Goal: Complete application form: Complete application form

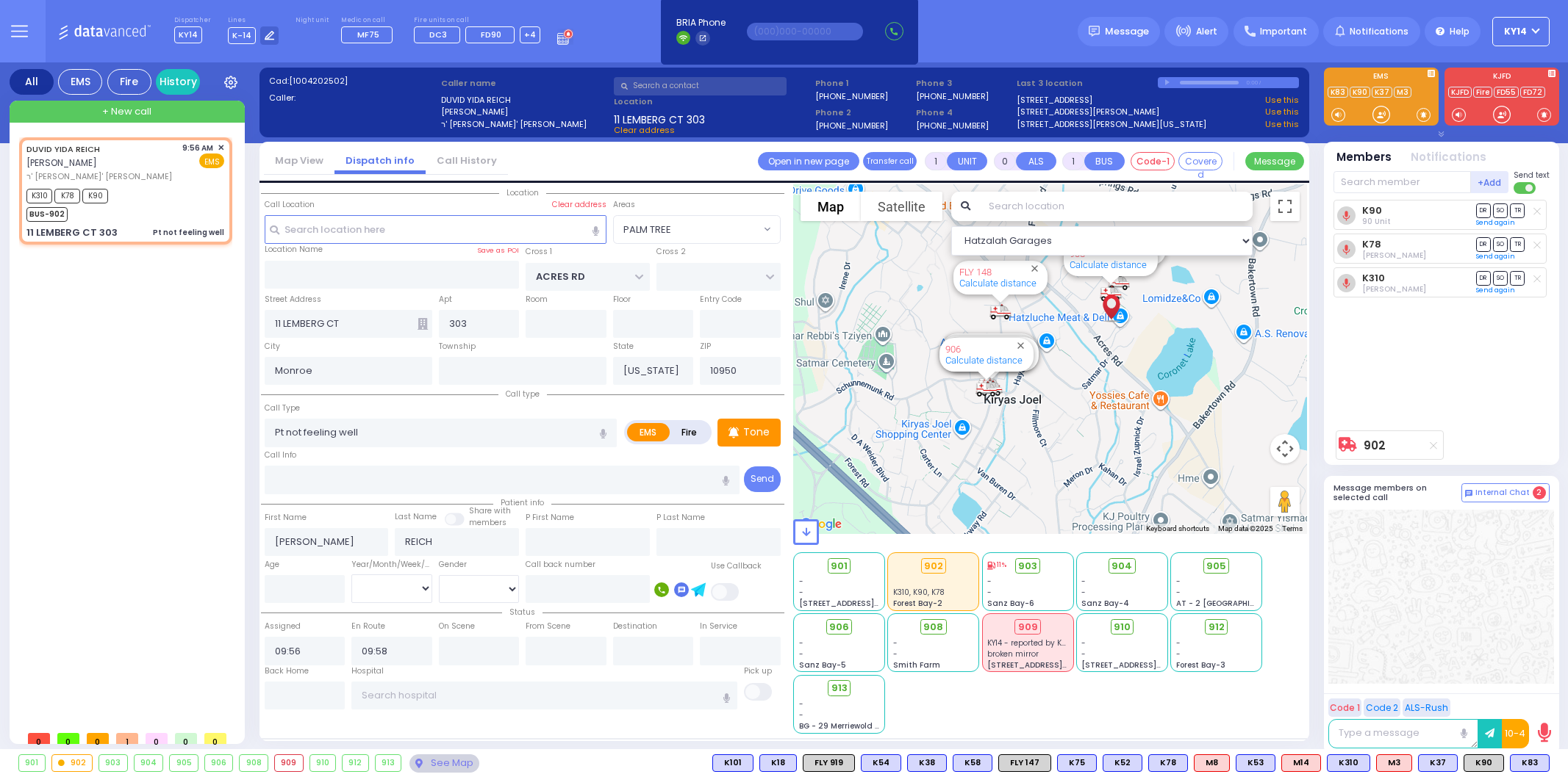
select select "PALM TREE"
select select
click at [1527, 34] on button "KY14" at bounding box center [1520, 32] width 58 height 30
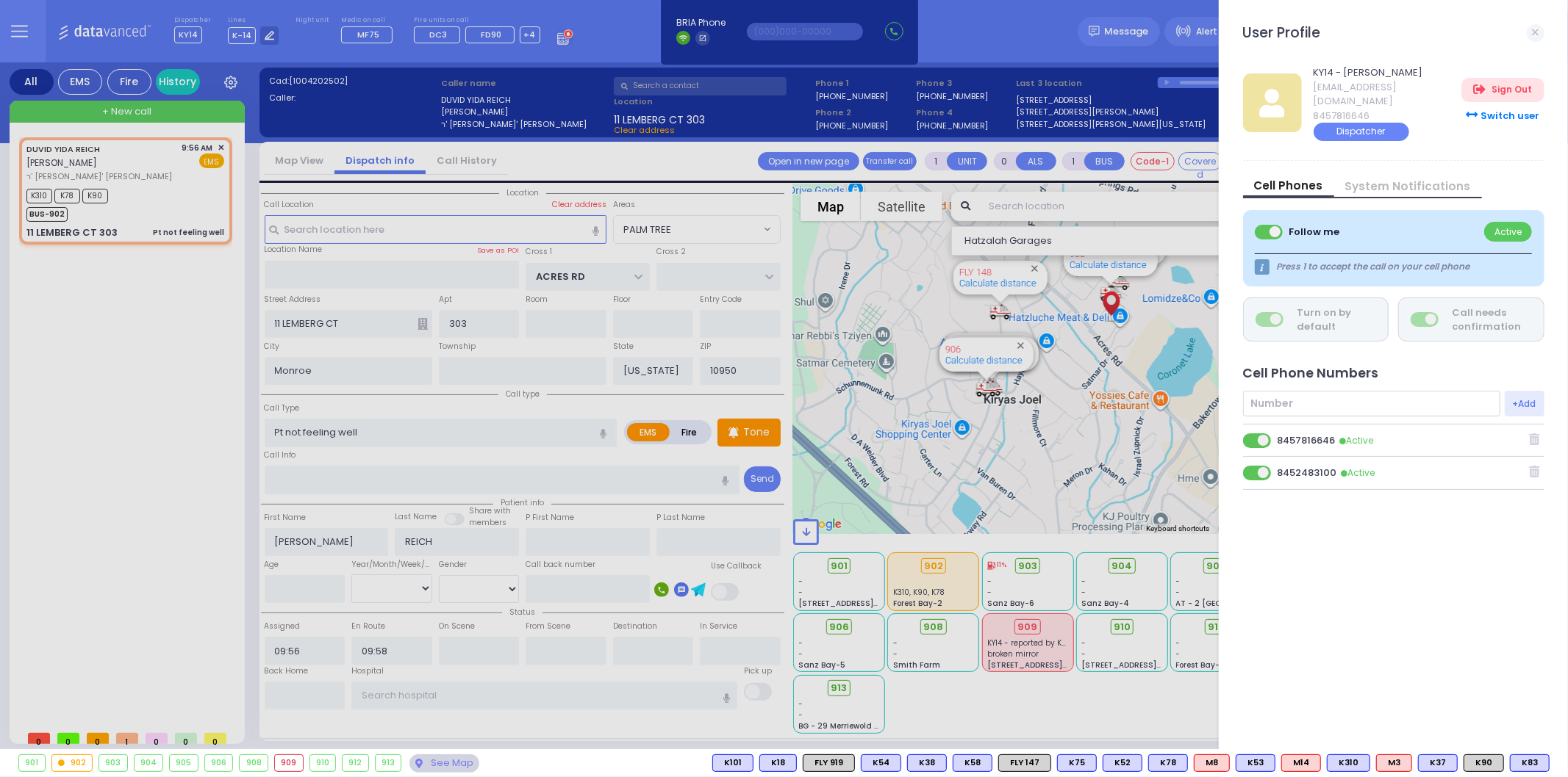
click at [1531, 466] on icon at bounding box center [1533, 471] width 11 height 11
click at [1261, 466] on span at bounding box center [1257, 473] width 30 height 15
click at [509, 464] on input "checkbox" at bounding box center [509, 464] width 0 height 0
click at [149, 505] on div at bounding box center [784, 388] width 1568 height 777
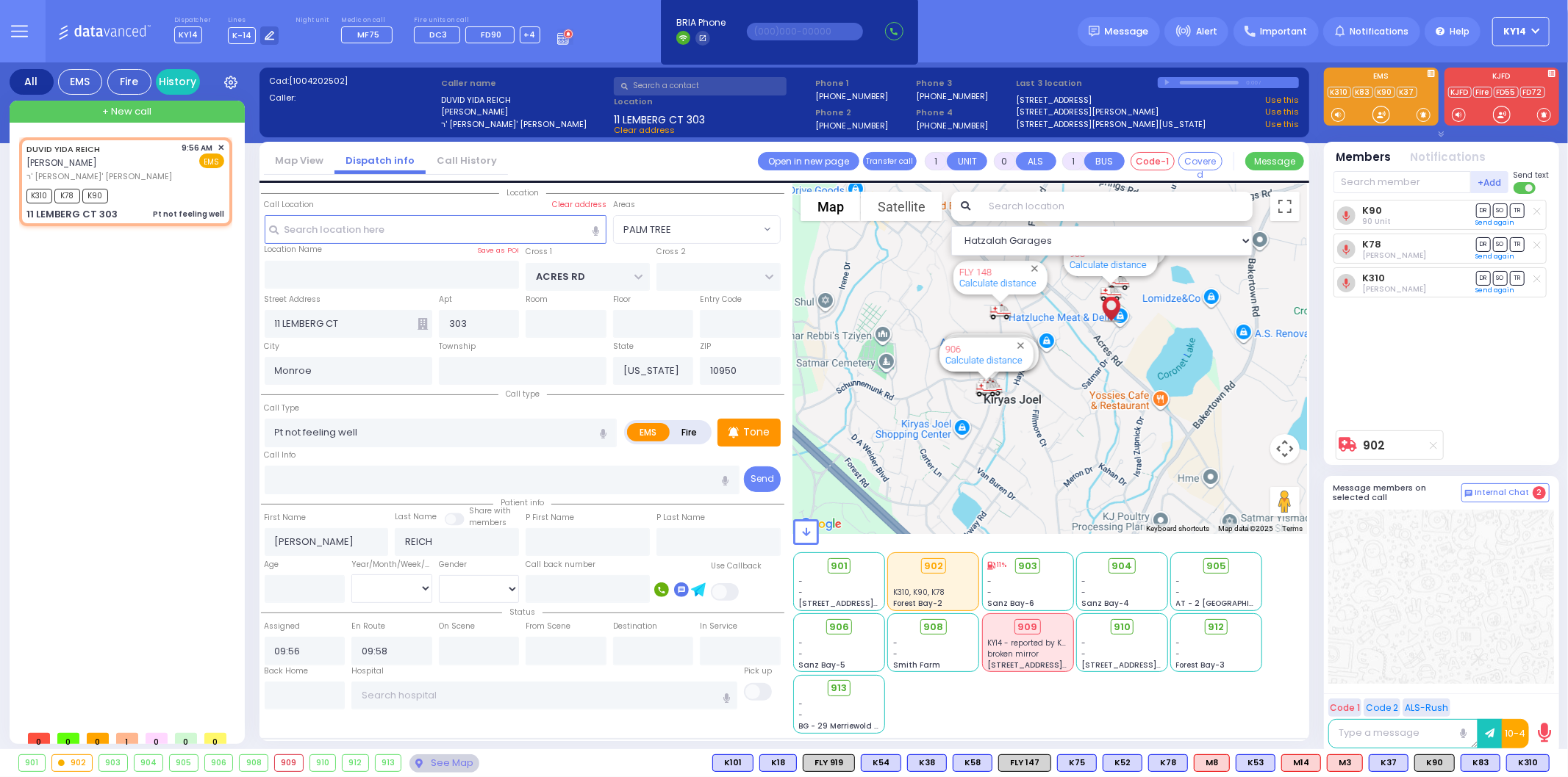
select select
radio input "true"
select select
select select "Hatzalah Garages"
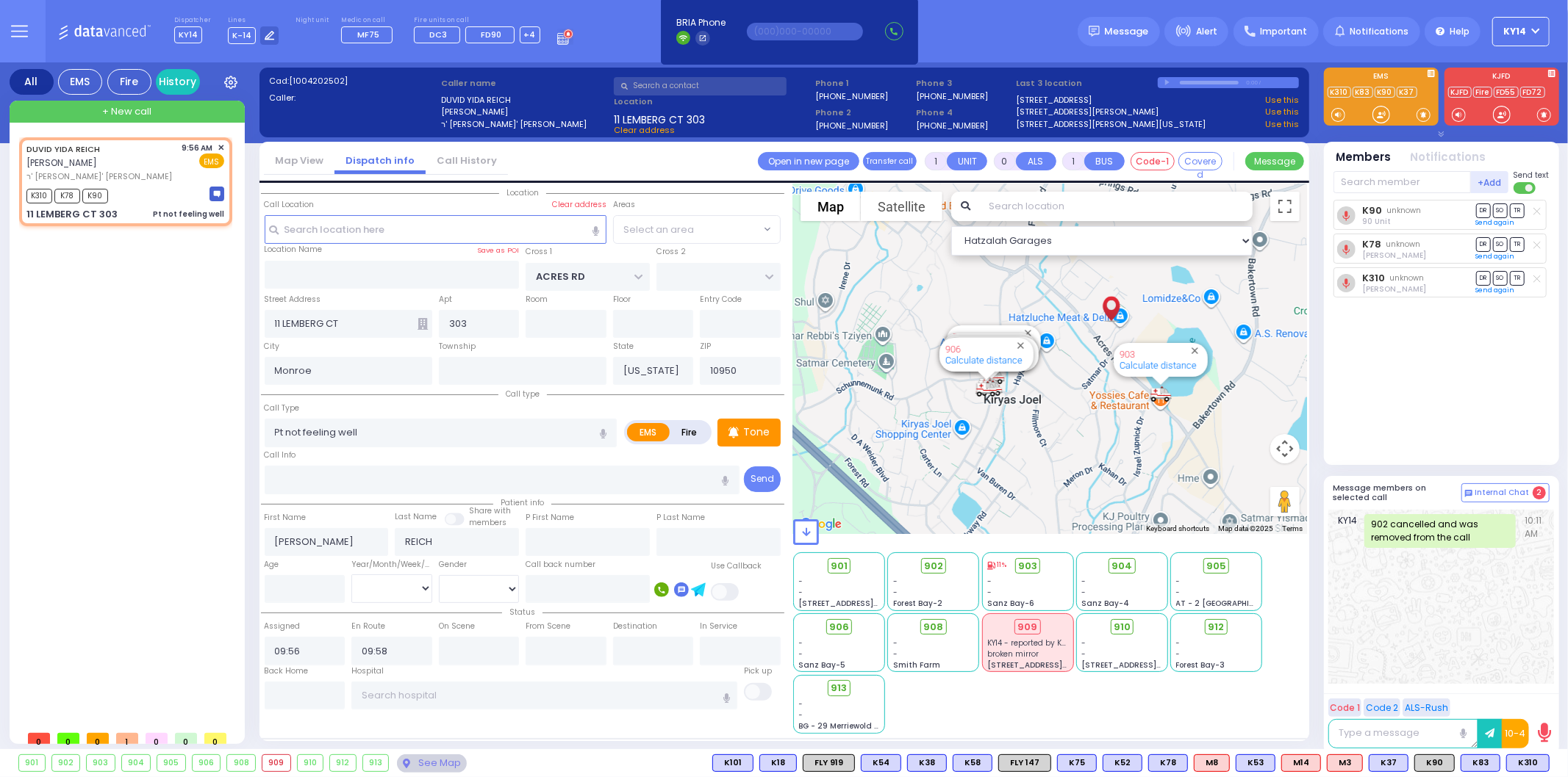
select select "PALM TREE"
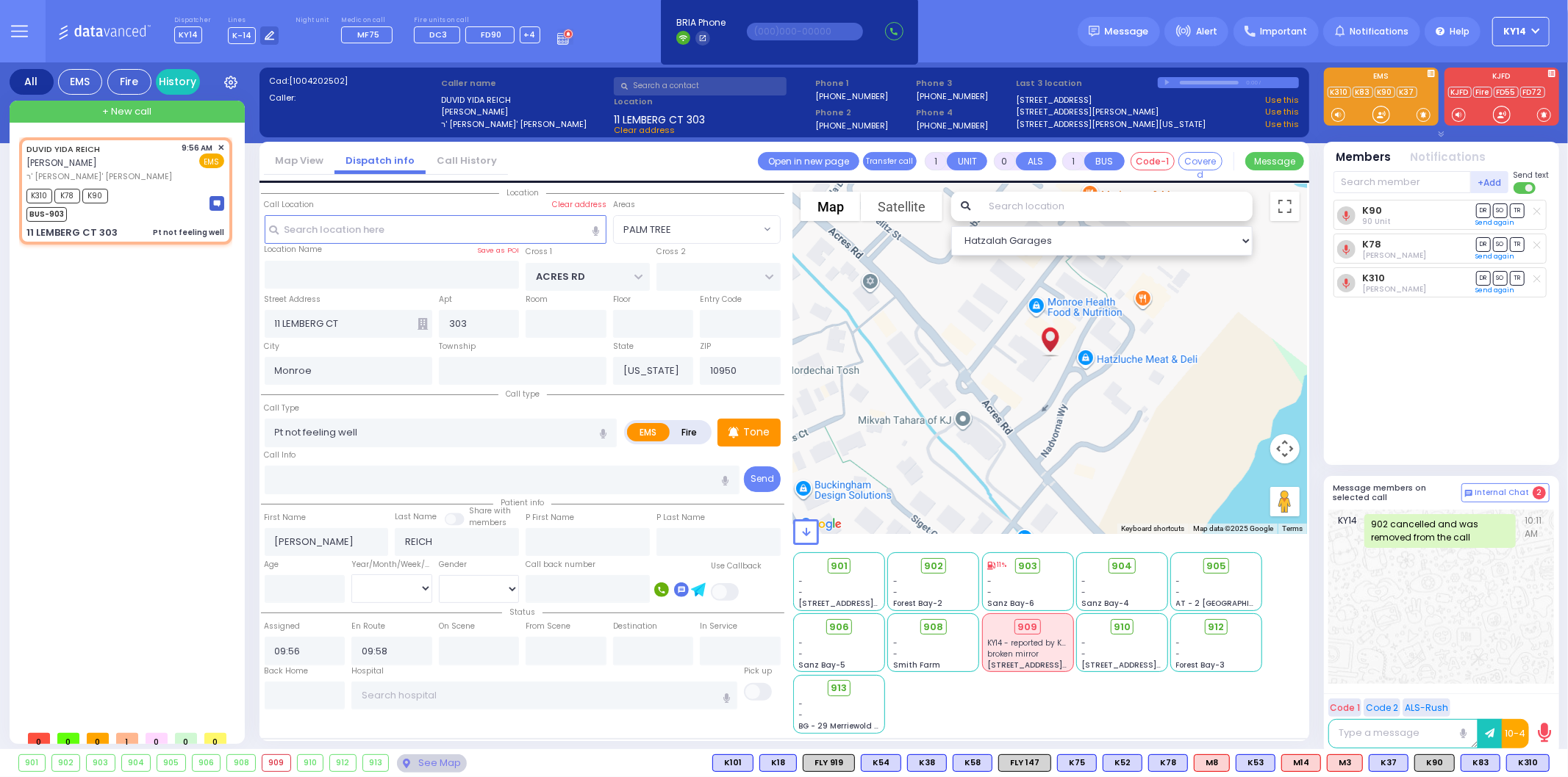
select select
radio input "true"
select select
select select "Hatzalah Garages"
select select "PALM TREE"
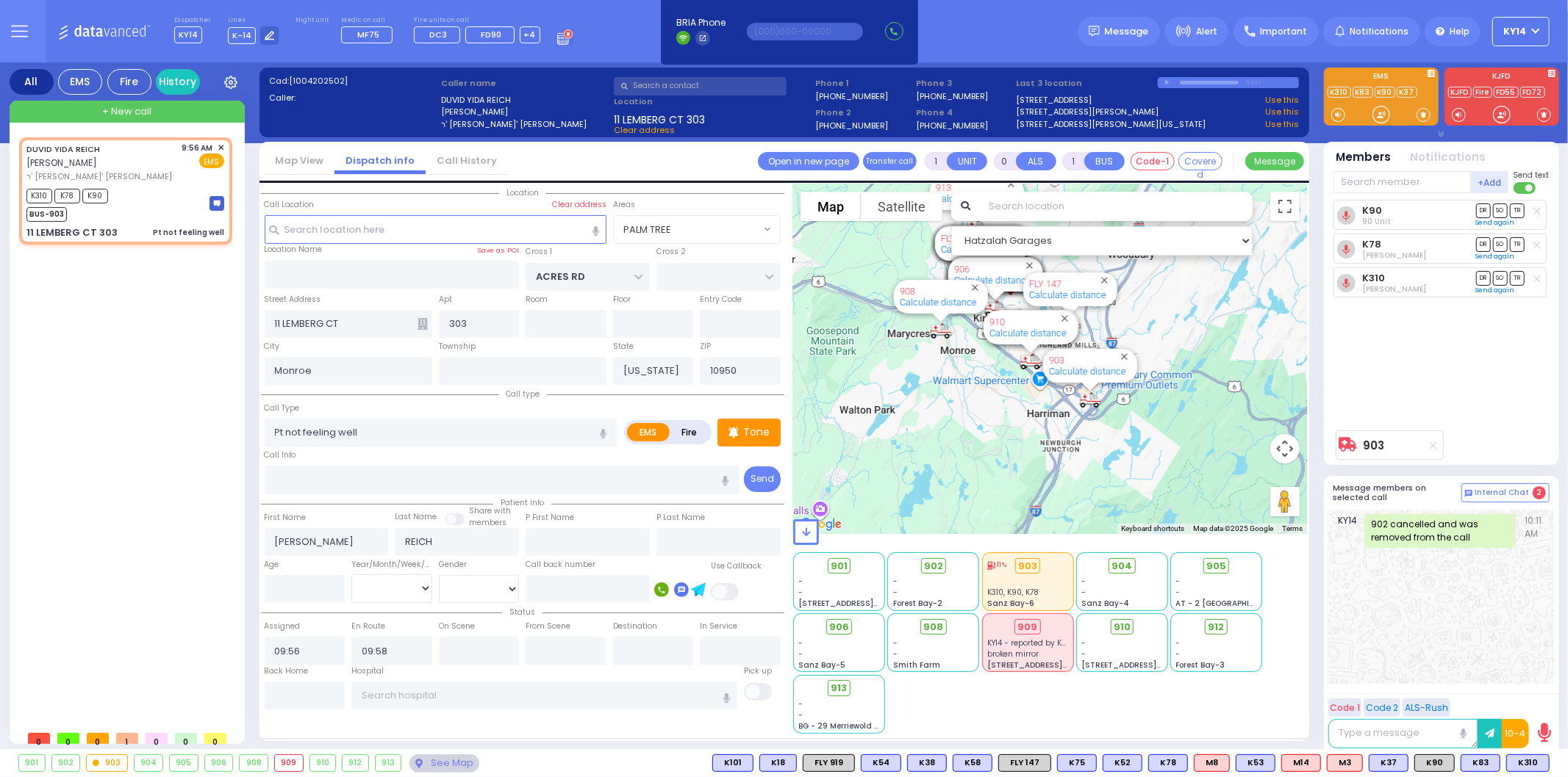
type input "6"
select select
radio input "true"
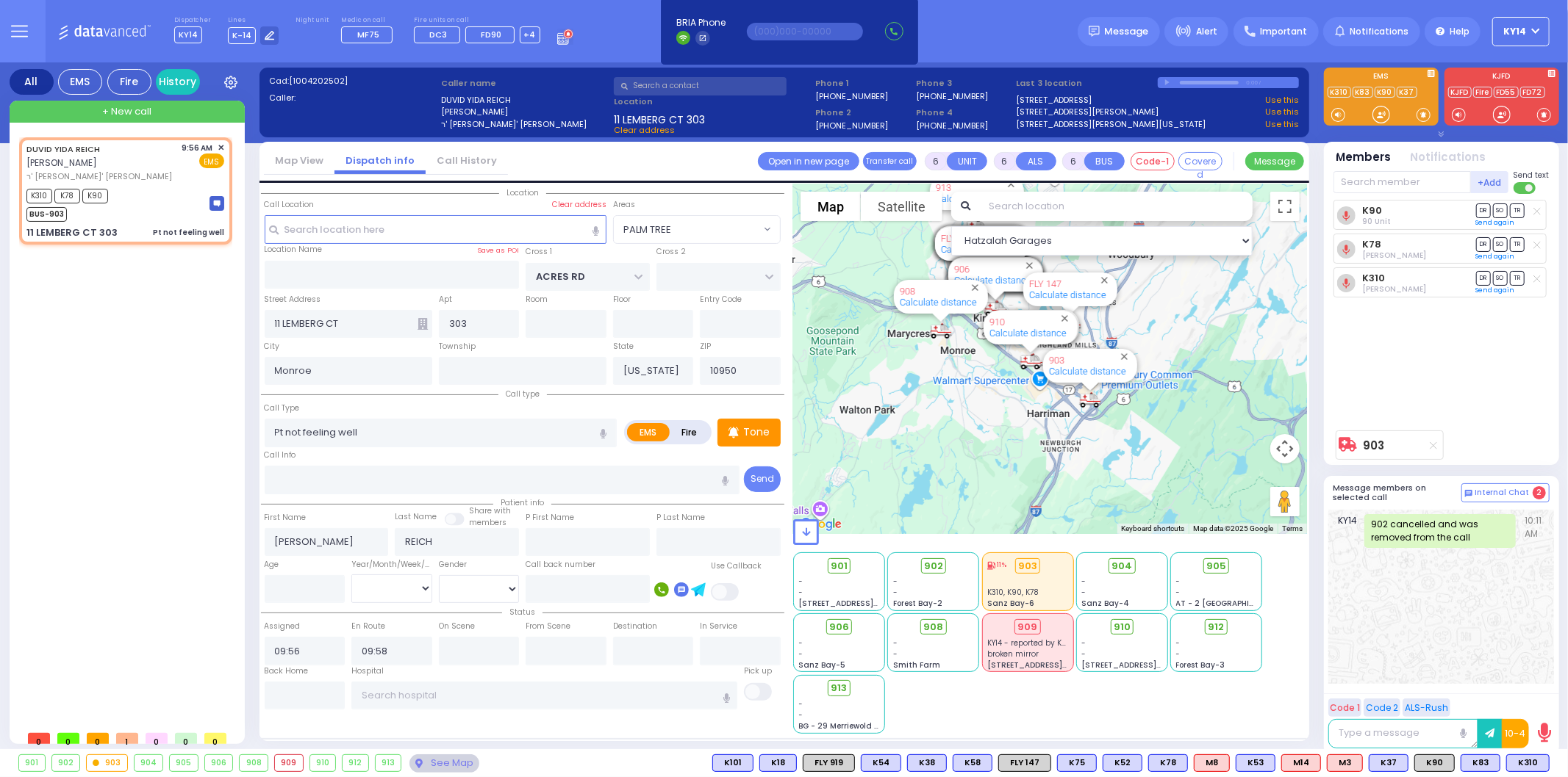
type input "Unknown"
select select "Year"
select select "Hatzalah Garages"
select select "PALM TREE"
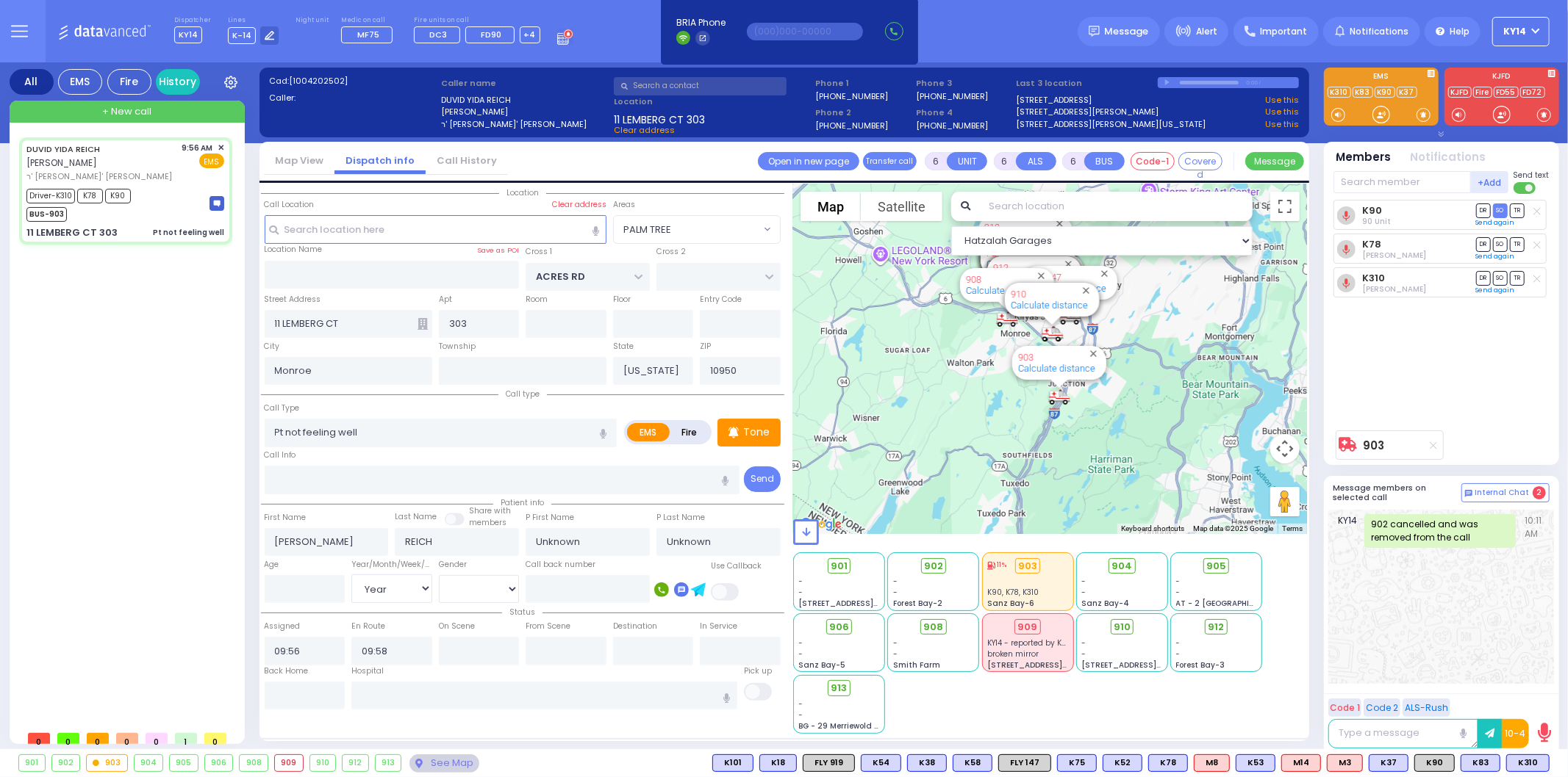
select select
radio input "true"
select select "Year"
type input "09:59"
type input "10:18"
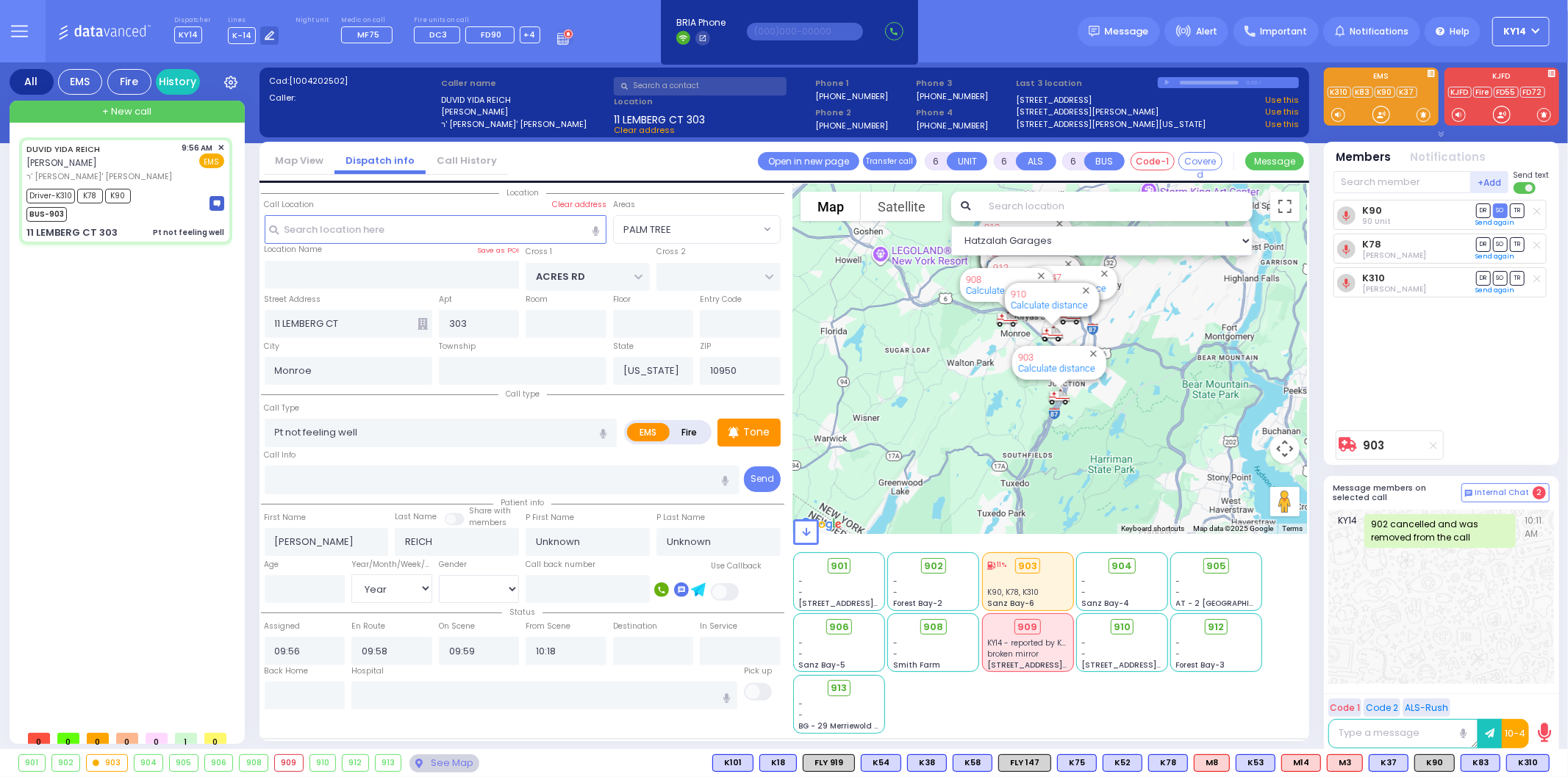
select select "Hatzalah Garages"
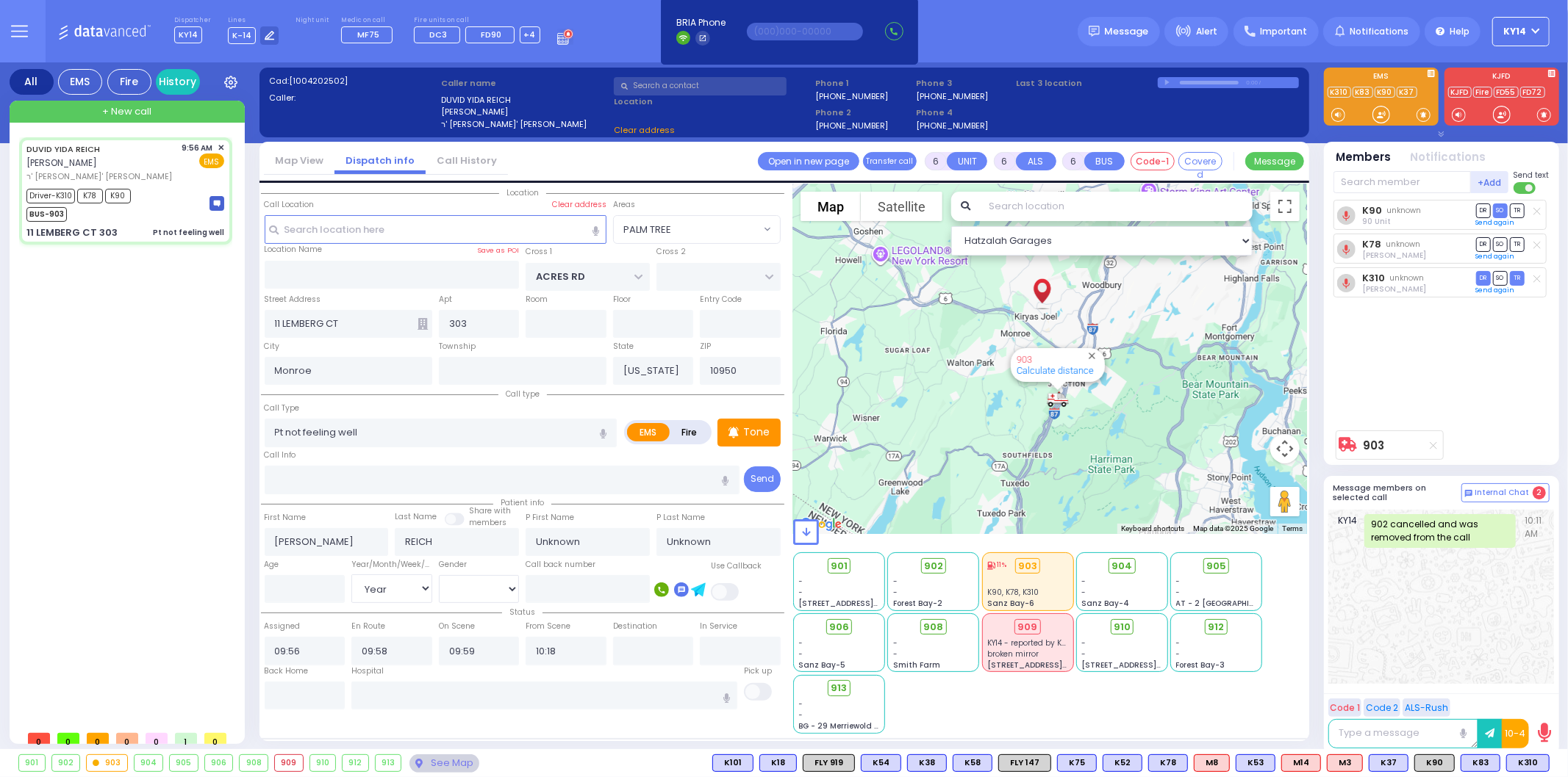
select select
radio input "true"
select select "Year"
select select "Hatzalah Garages"
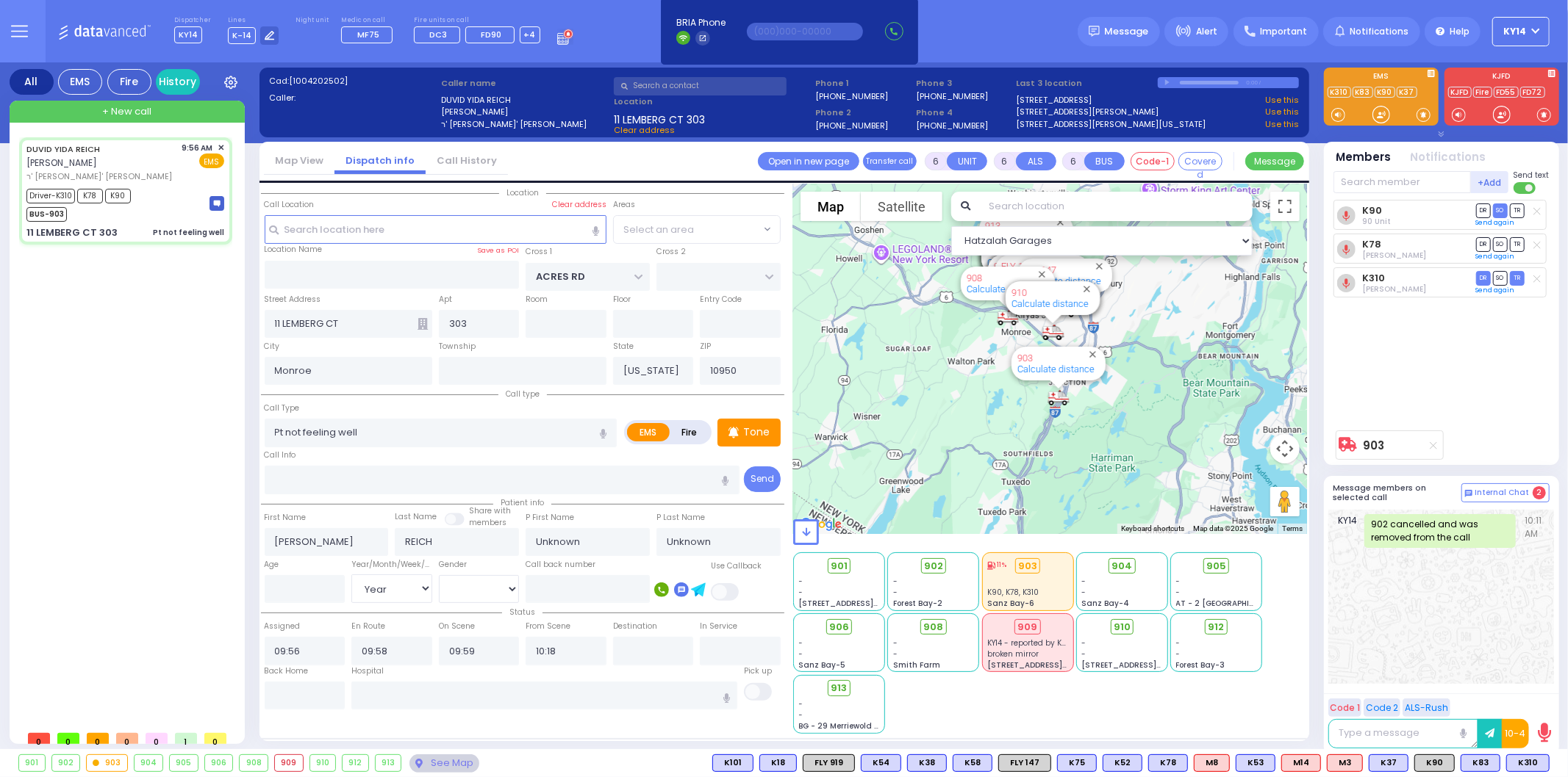
select select
radio input "true"
select select "Year"
select select "Hatzalah Garages"
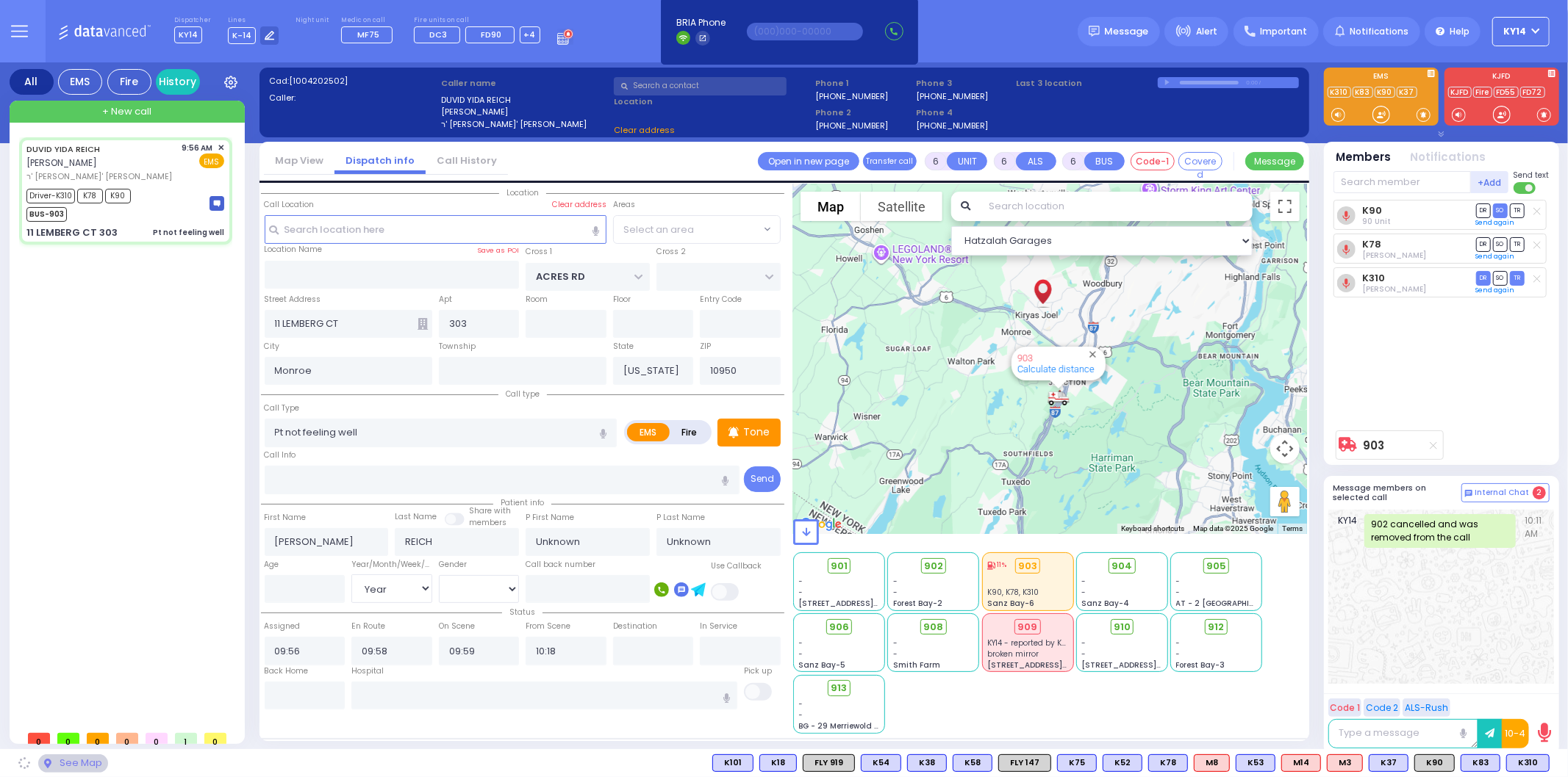
select select "PALM TREE"
select select
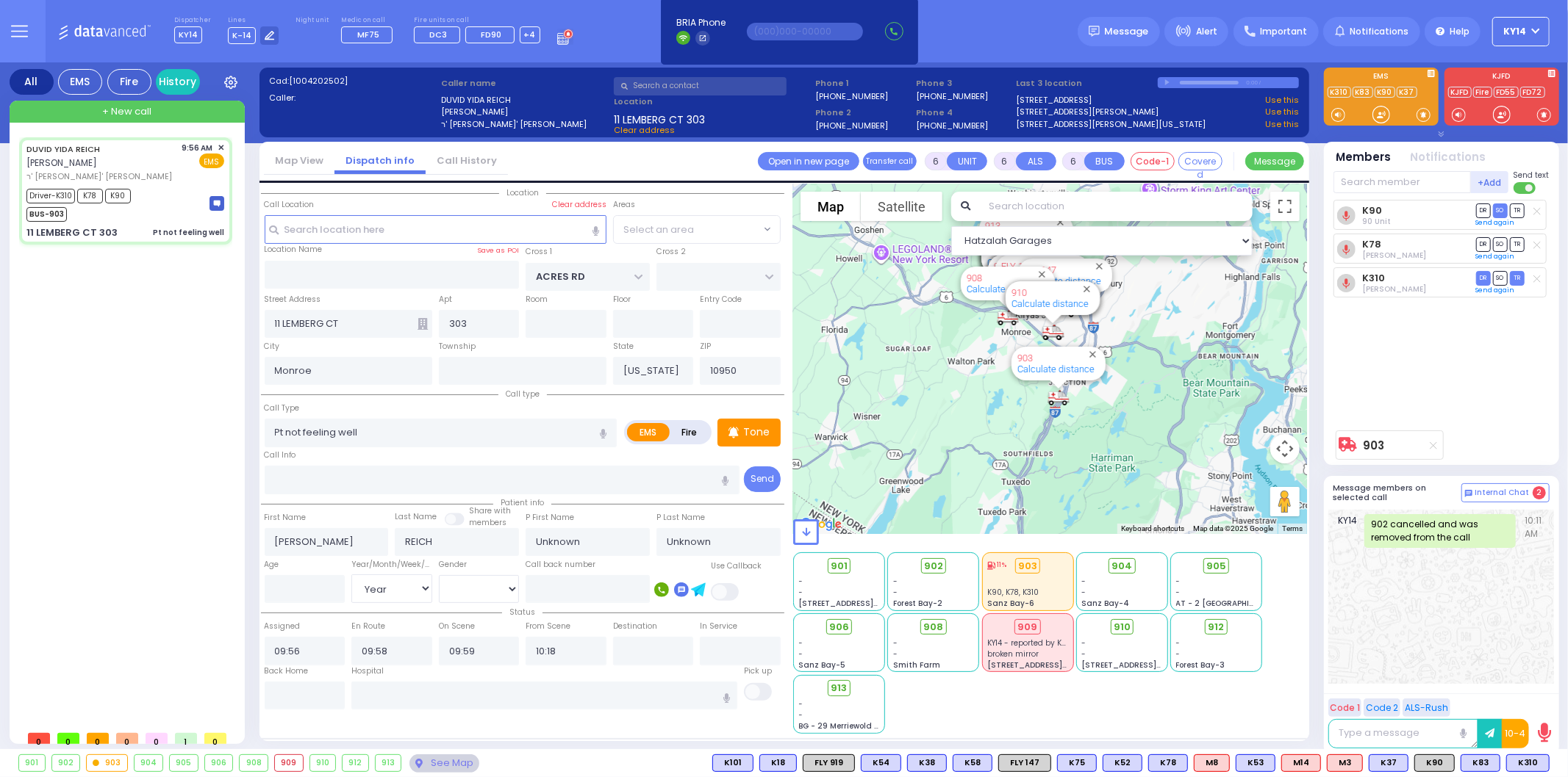
radio input "true"
select select "Year"
select select "PALM TREE"
select select "Hatzalah Garages"
select select "PALM TREE"
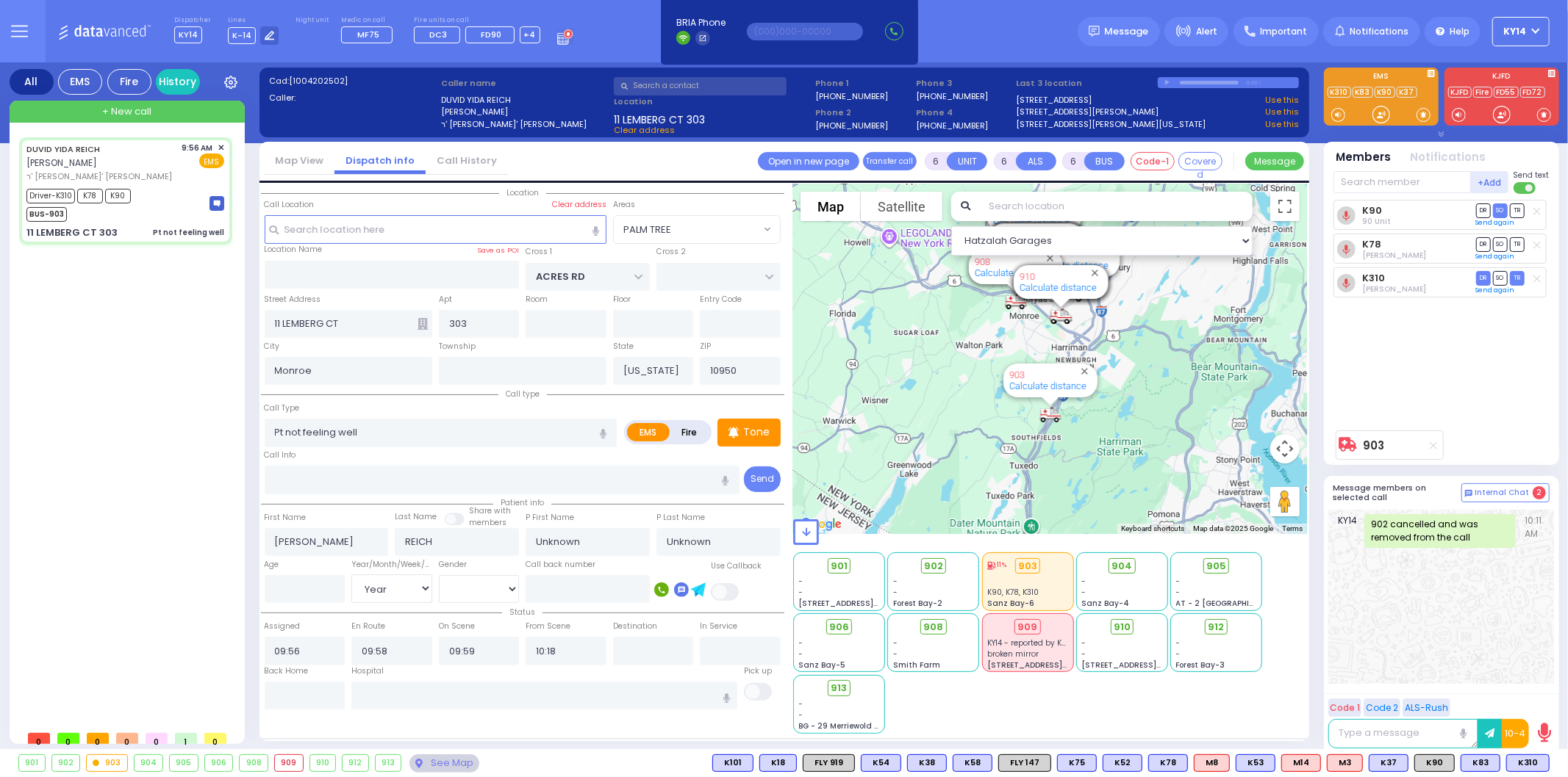
select select
radio input "true"
type input "Faigy"
type input "Reich"
type input "4"
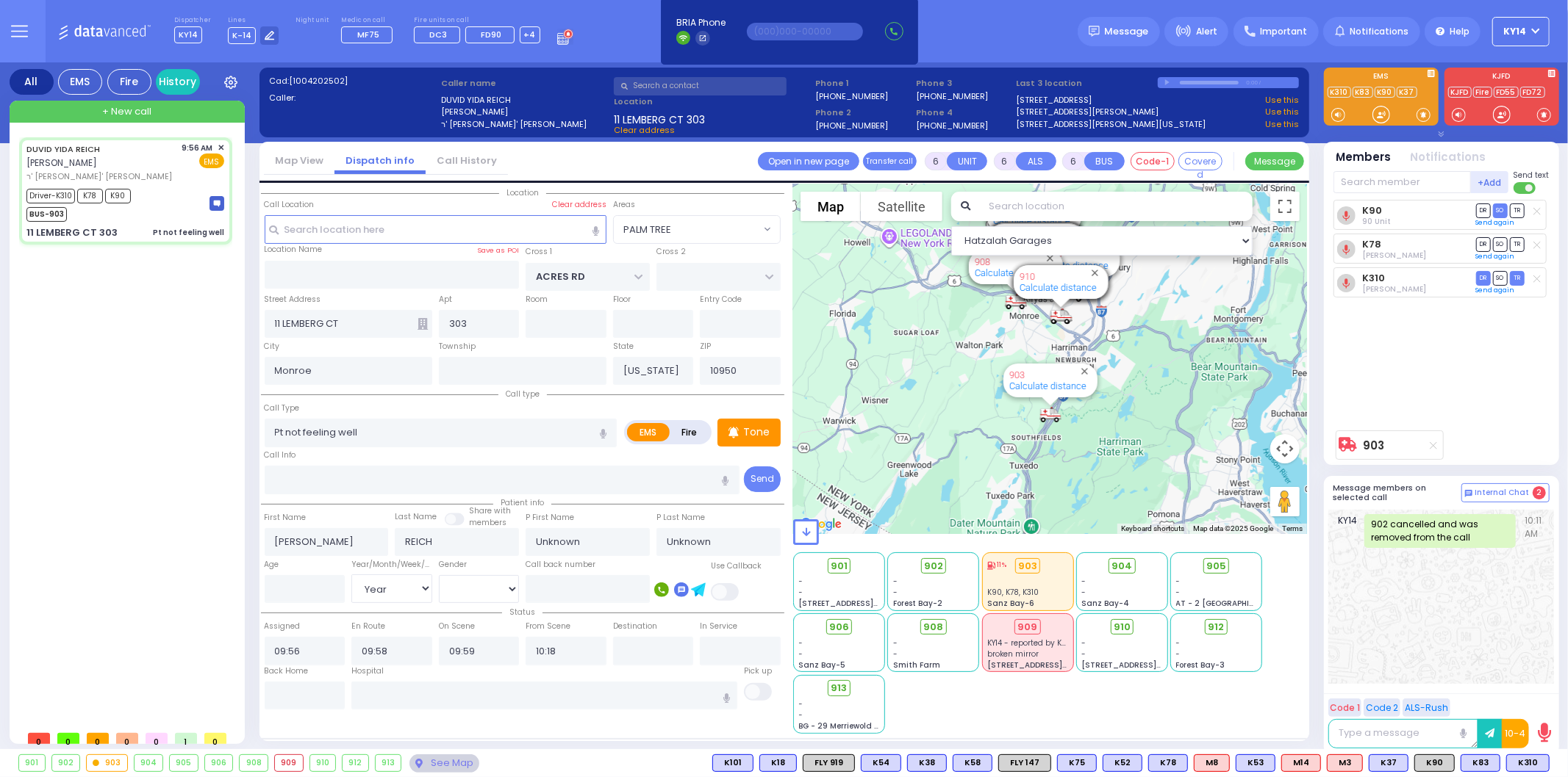
select select "Year"
select select "[DEMOGRAPHIC_DATA]"
select select "Hatzalah Garages"
select select "PALM TREE"
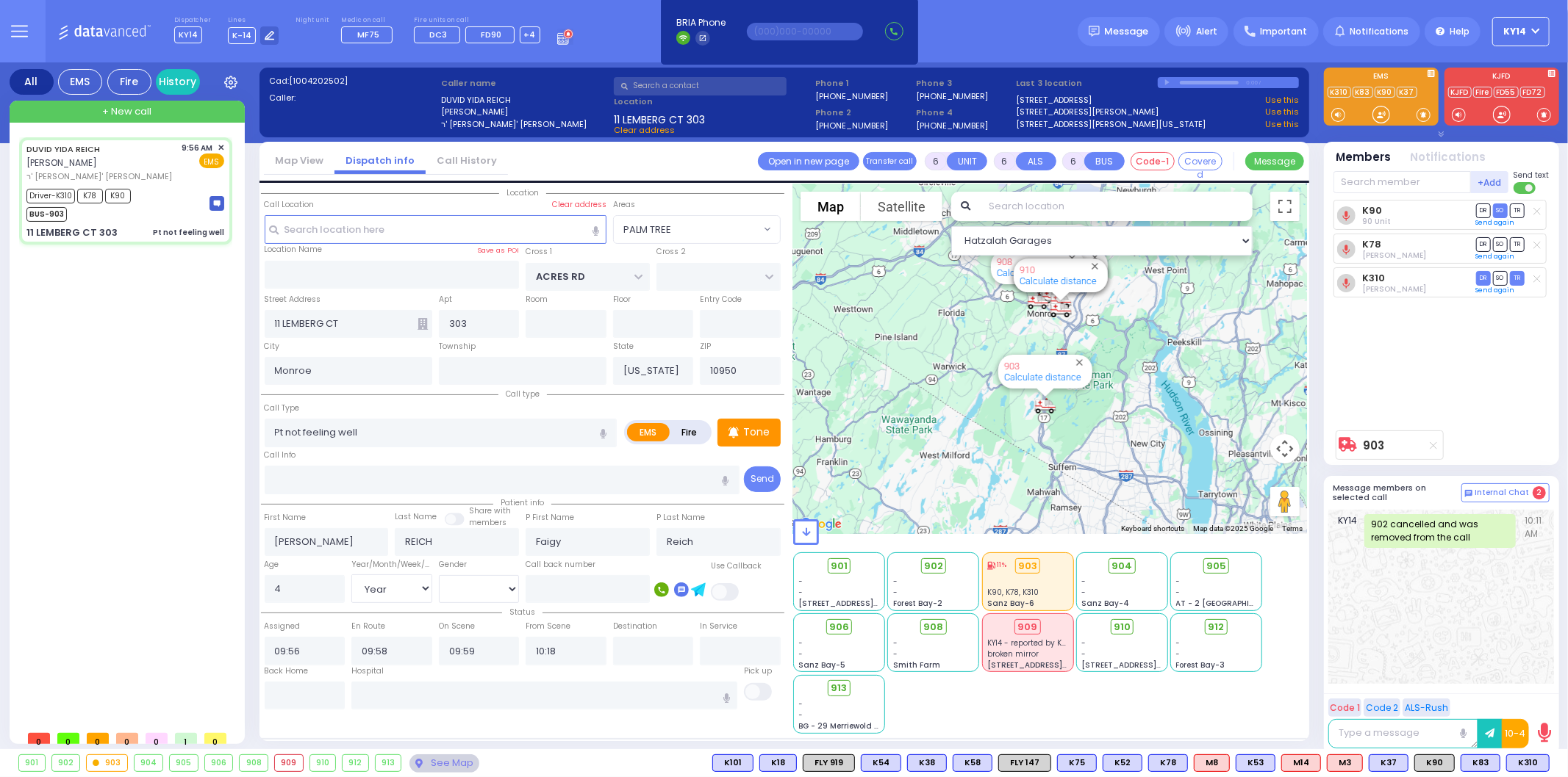
select select
radio input "true"
select select "Year"
select select "[DEMOGRAPHIC_DATA]"
select select "Hatzalah Garages"
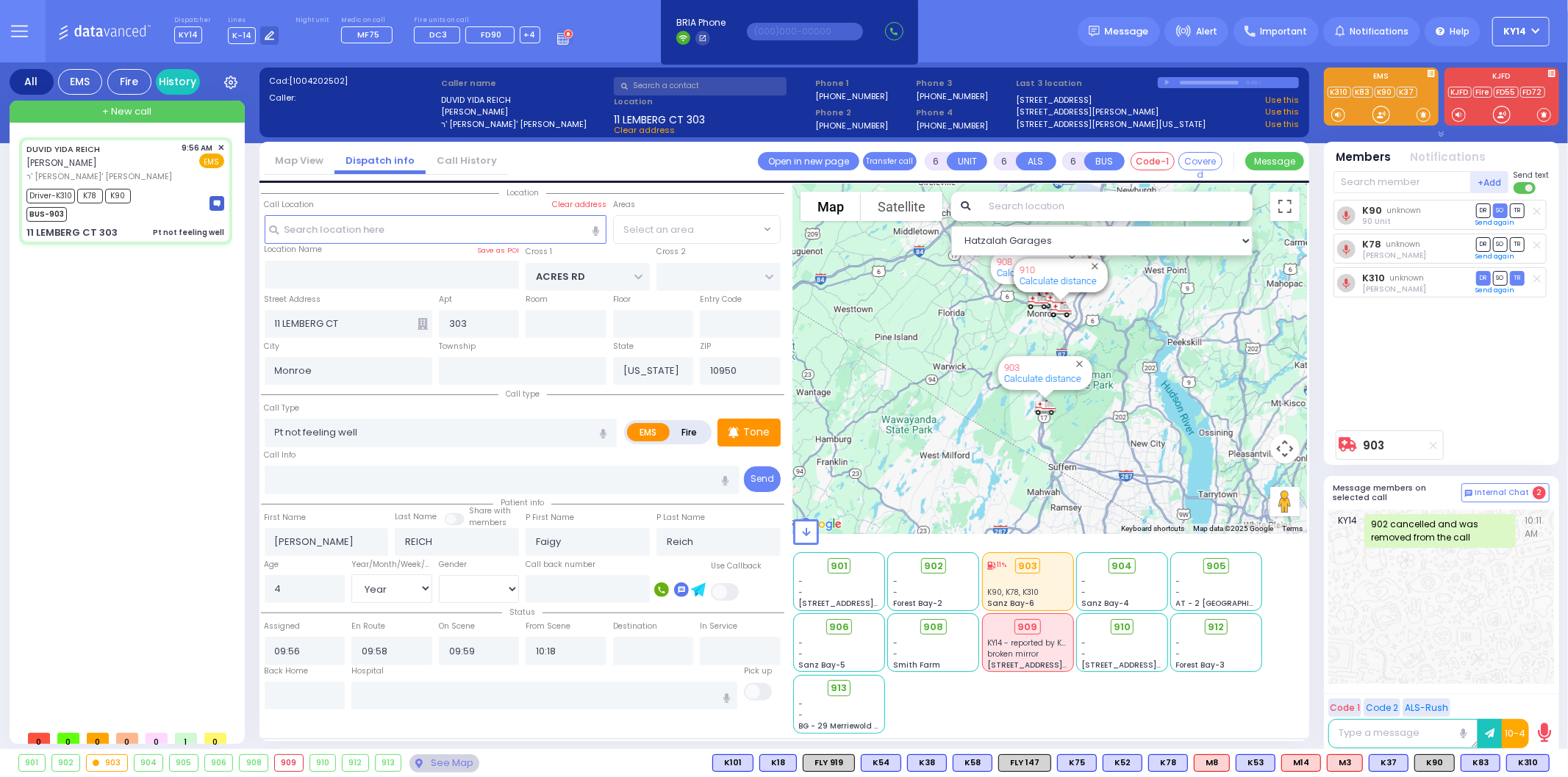
select select "PALM TREE"
select select
radio input "true"
select select "Year"
select select "[DEMOGRAPHIC_DATA]"
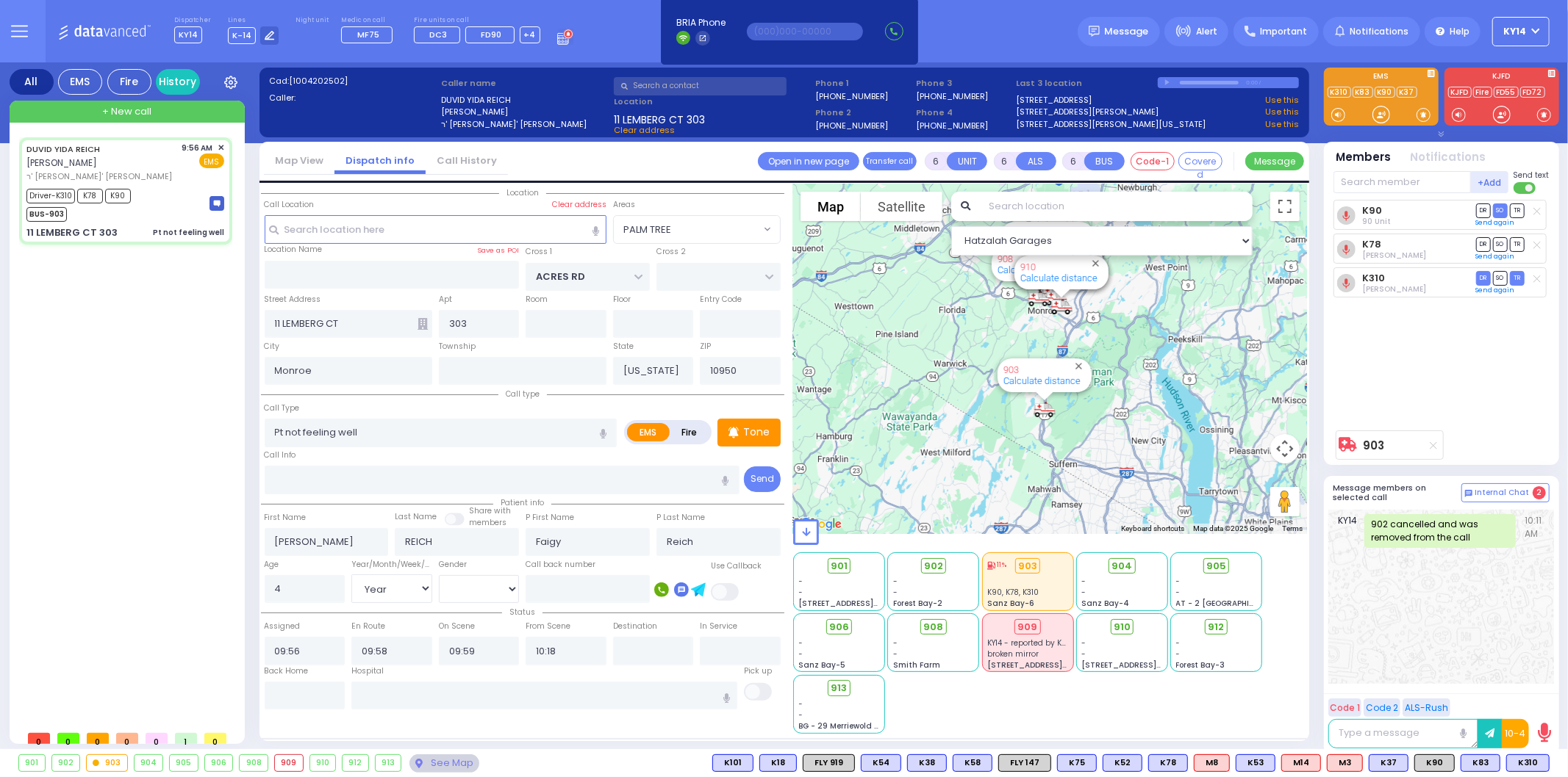
type input "[US_STATE][GEOGRAPHIC_DATA]- [GEOGRAPHIC_DATA] [STREET_ADDRESS][US_STATE]"
select select "Hatzalah Garages"
select select "PALM TREE"
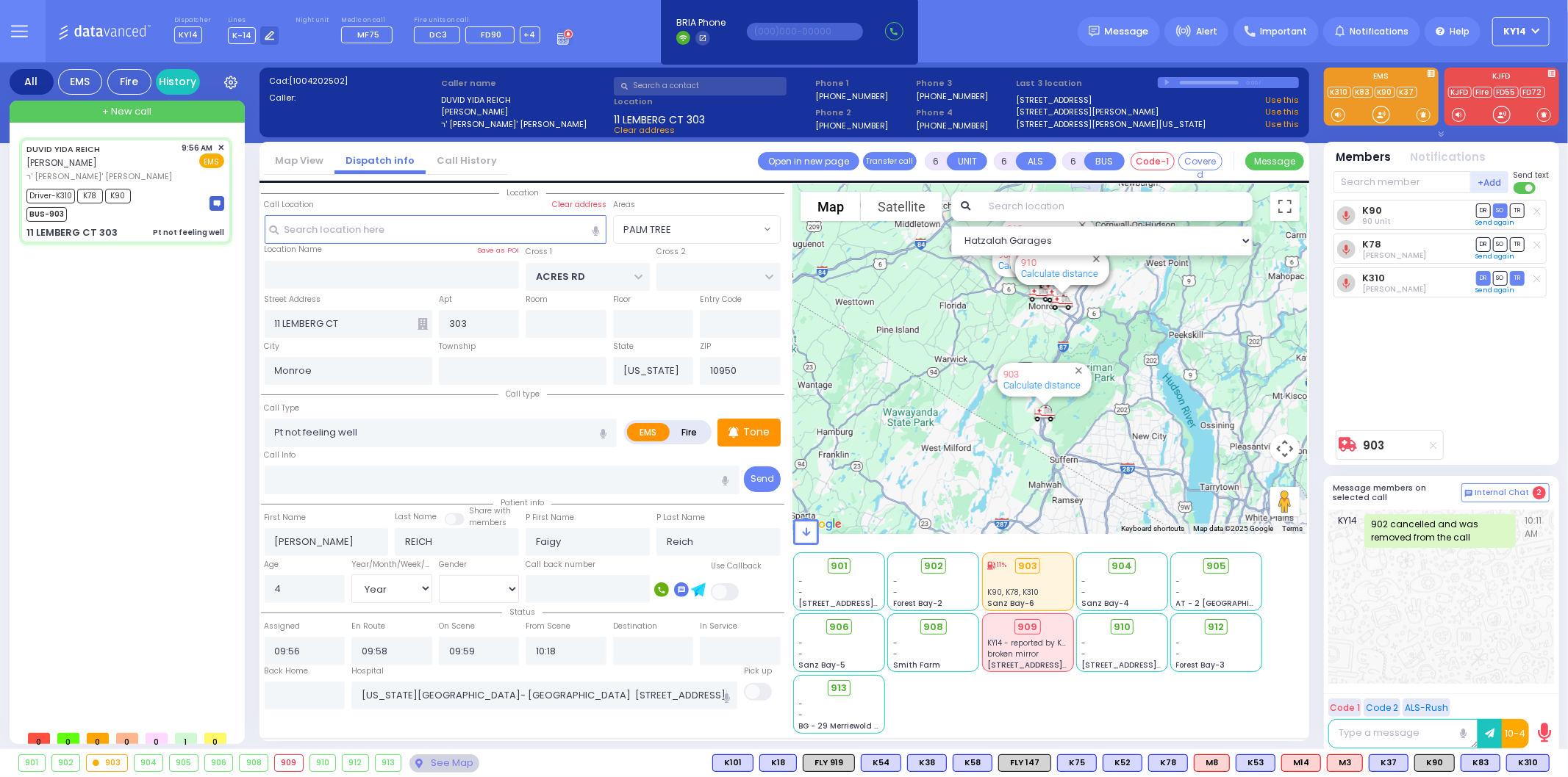
select select
radio input "true"
select select "Year"
select select "[DEMOGRAPHIC_DATA]"
select select "Hatzalah Garages"
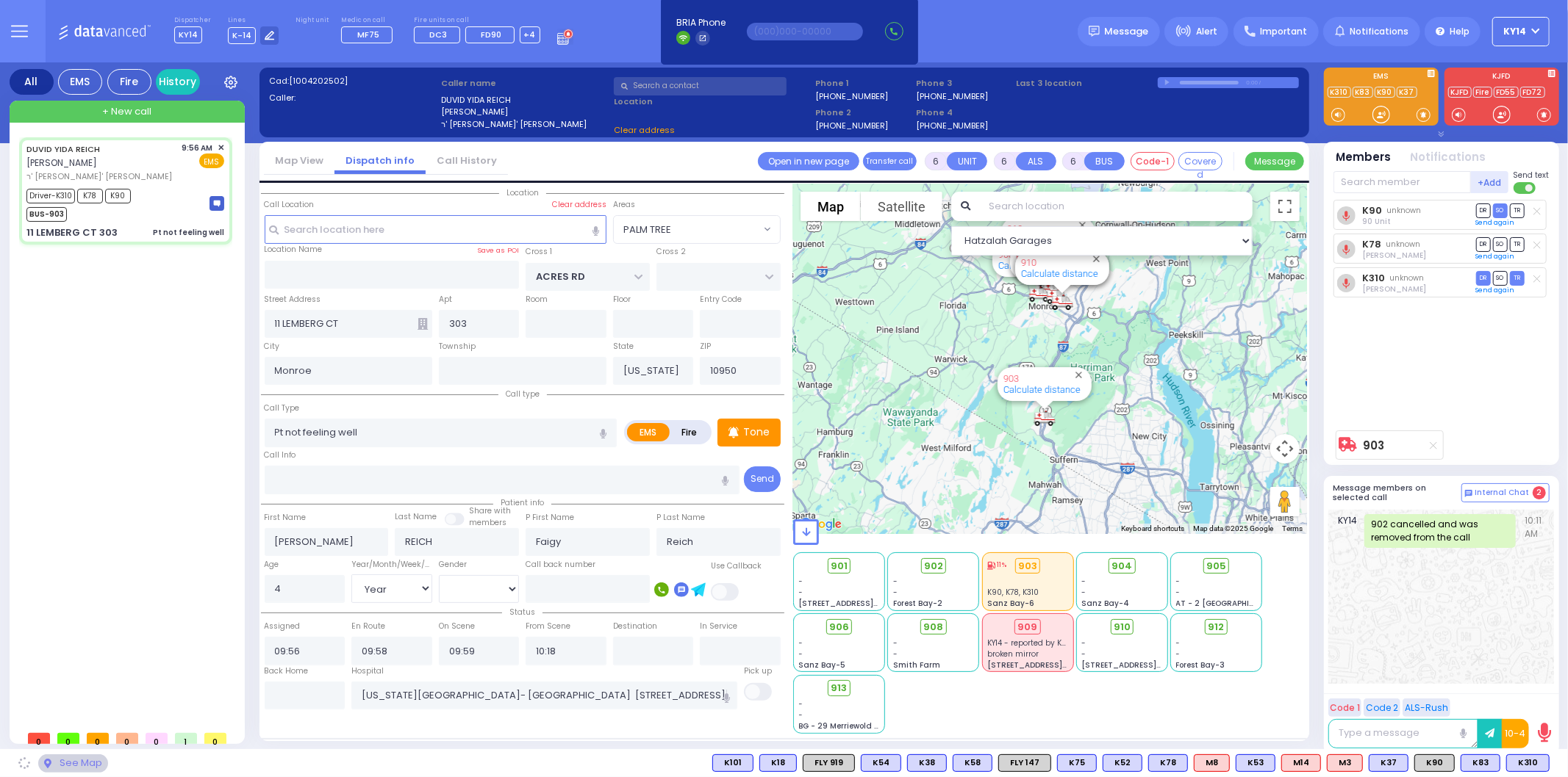
select select "PALM TREE"
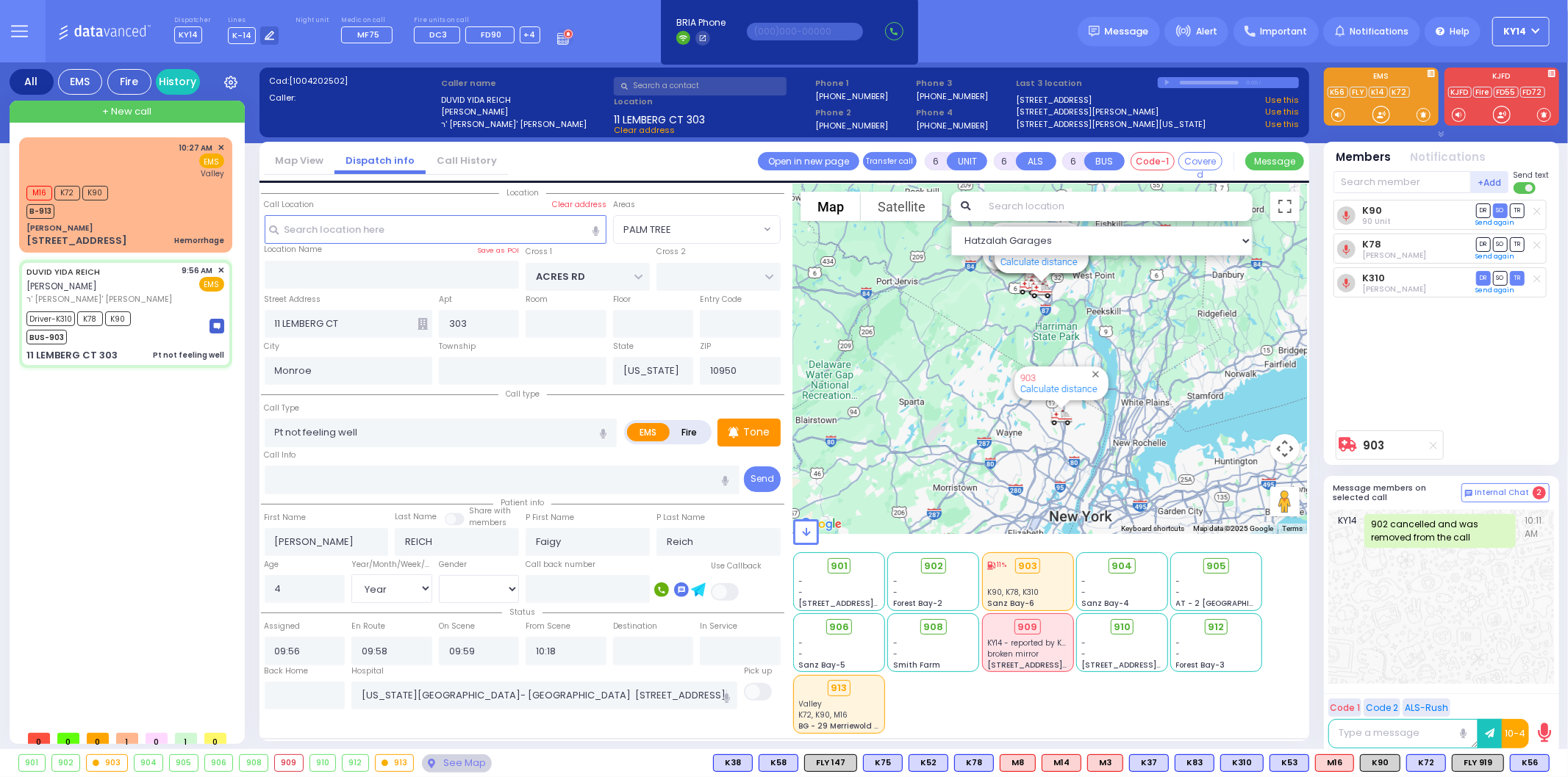
select select
radio input "true"
select select "Year"
select select "[DEMOGRAPHIC_DATA]"
select select "Hatzalah Garages"
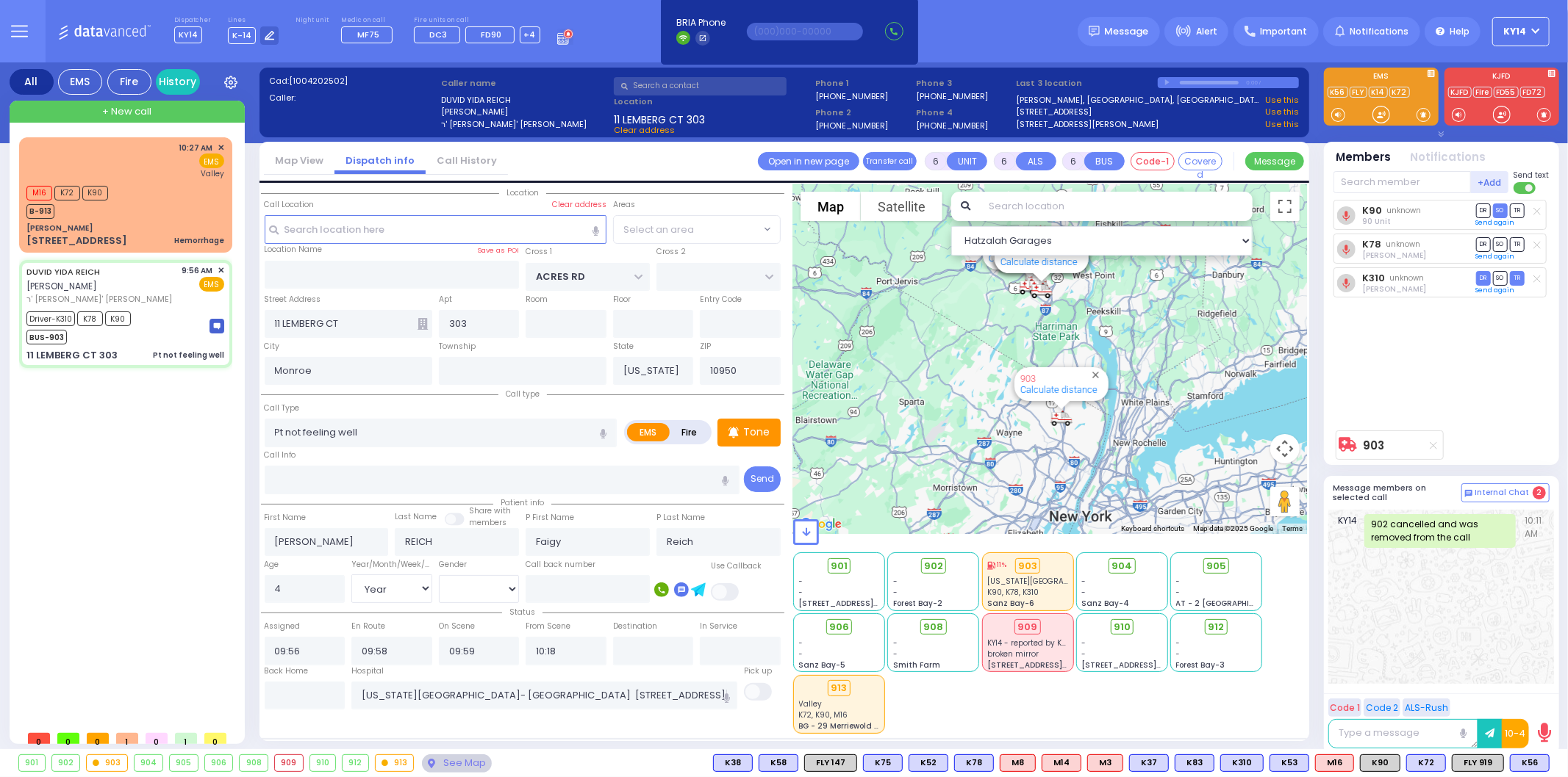
select select "PALM TREE"
select select
radio input "true"
select select "Year"
select select "[DEMOGRAPHIC_DATA]"
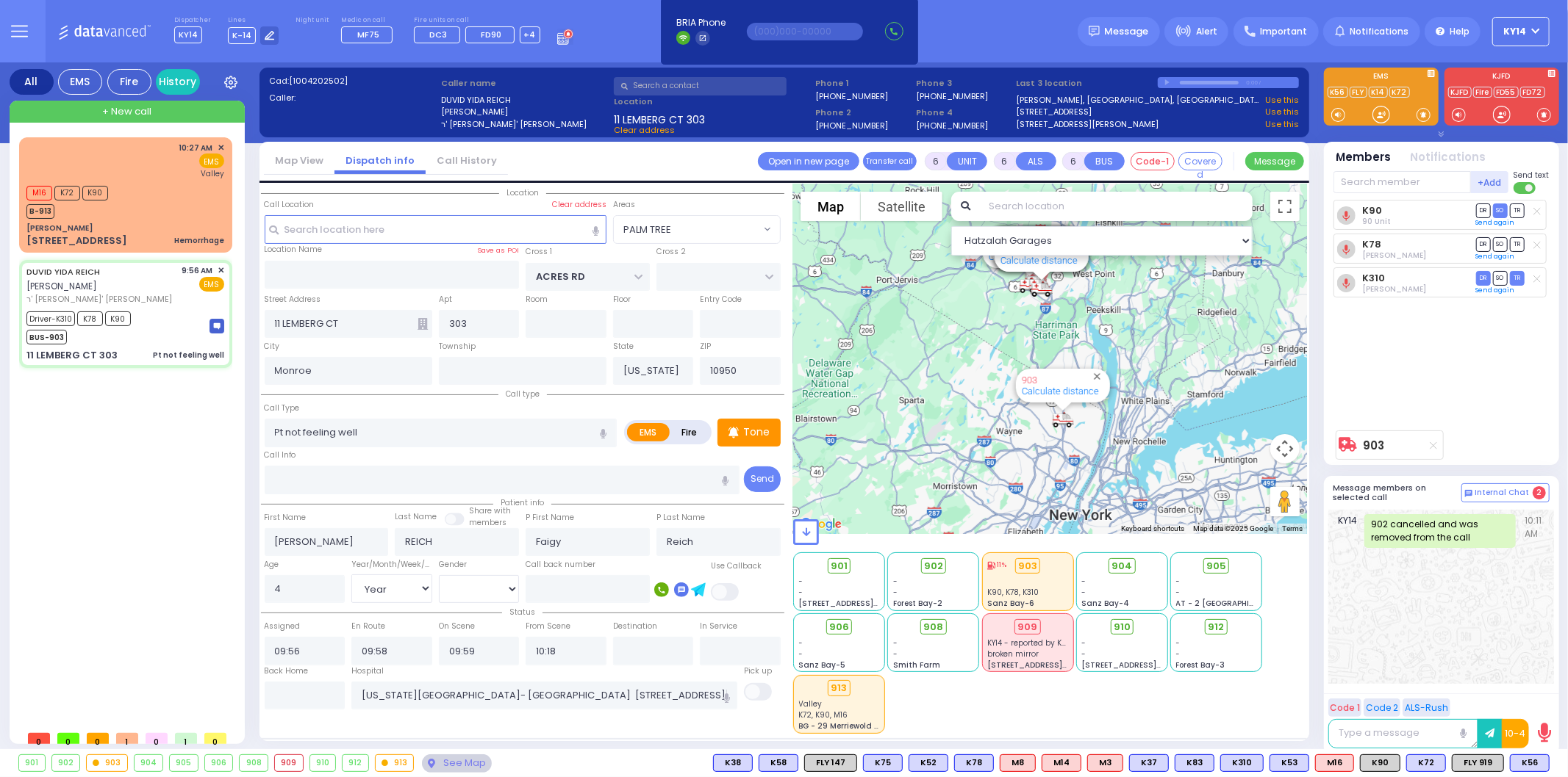
select select "Hatzalah Garages"
select select "PALM TREE"
